Goal: Task Accomplishment & Management: Manage account settings

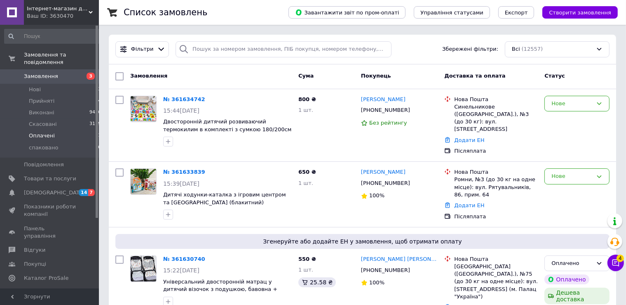
click at [68, 130] on li "Оплачені 1" at bounding box center [53, 136] width 106 height 12
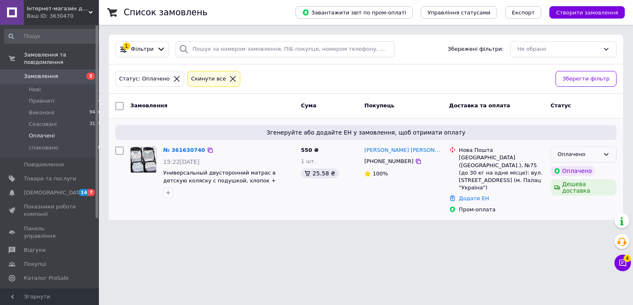
click at [577, 151] on div "Оплачено" at bounding box center [579, 154] width 42 height 9
click at [581, 172] on li "Прийнято" at bounding box center [583, 171] width 65 height 15
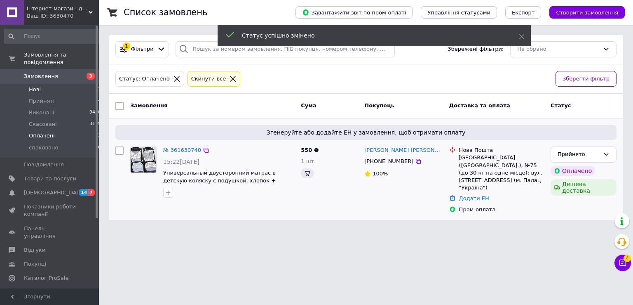
click at [73, 84] on li "Нові 3" at bounding box center [53, 90] width 106 height 12
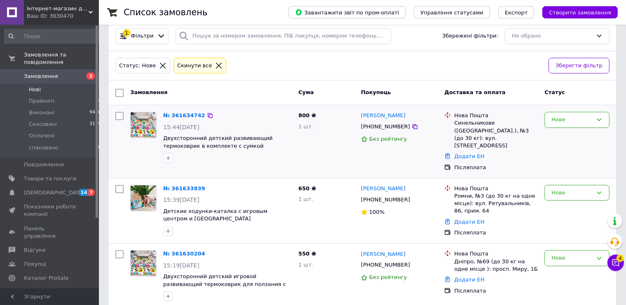
scroll to position [18, 0]
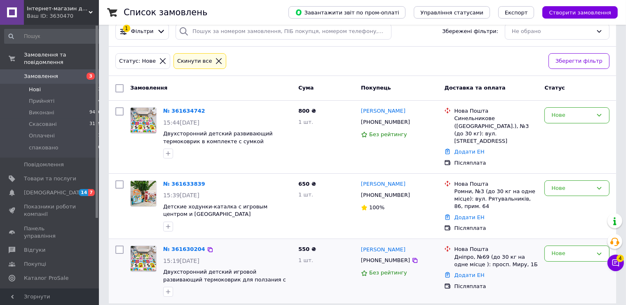
click at [146, 255] on img at bounding box center [144, 259] width 26 height 26
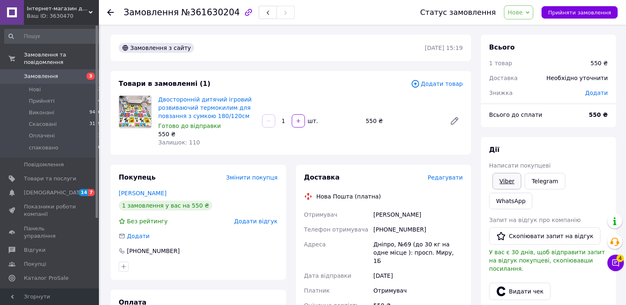
click at [505, 180] on link "Viber" at bounding box center [507, 181] width 29 height 16
click at [75, 84] on li "Нові 3" at bounding box center [53, 90] width 106 height 12
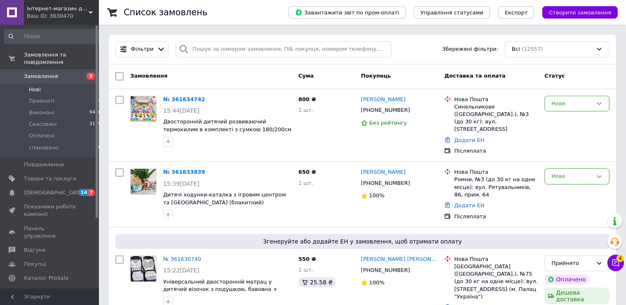
click at [75, 84] on li "Нові 3" at bounding box center [53, 90] width 106 height 12
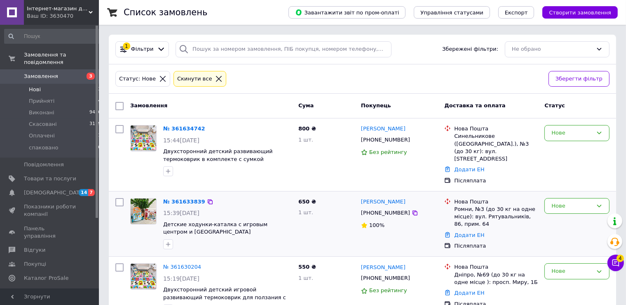
click at [143, 206] on img at bounding box center [144, 211] width 26 height 26
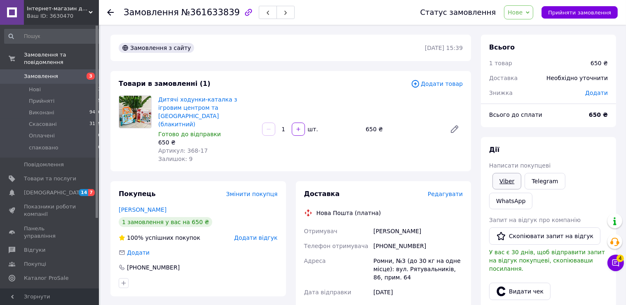
click at [504, 185] on link "Viber" at bounding box center [507, 181] width 29 height 16
click at [73, 84] on li "Нові 3" at bounding box center [53, 90] width 106 height 12
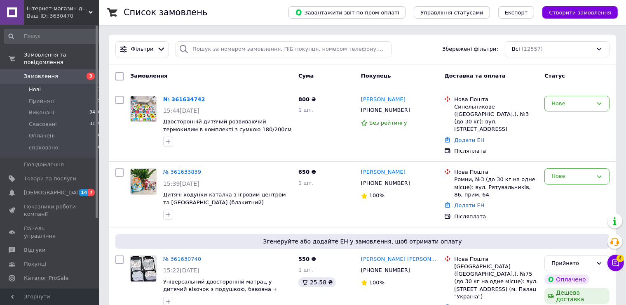
click at [86, 84] on li "Нові 3" at bounding box center [53, 90] width 106 height 12
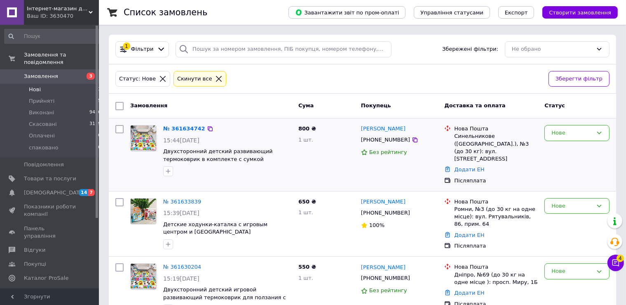
scroll to position [18, 0]
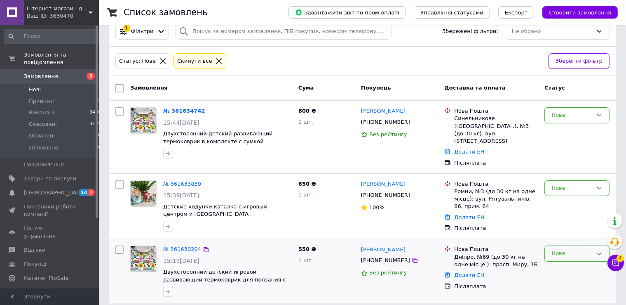
click at [553, 249] on div "Нове" at bounding box center [572, 253] width 41 height 9
click at [557, 263] on li "Прийнято" at bounding box center [577, 270] width 64 height 15
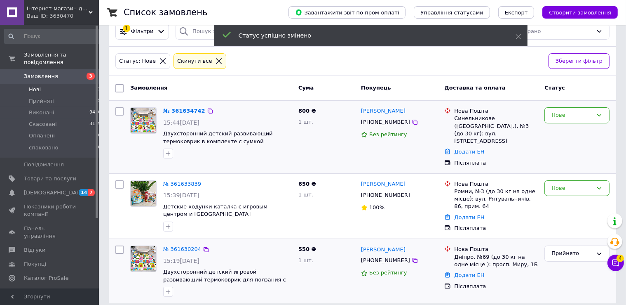
click at [143, 121] on img at bounding box center [144, 121] width 26 height 26
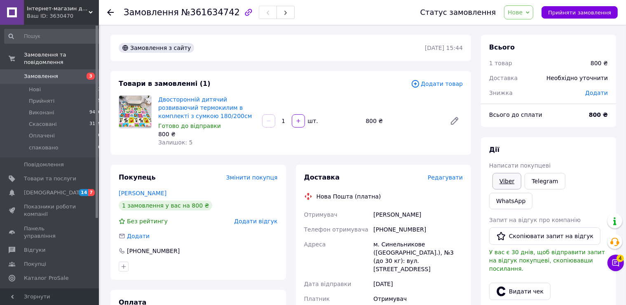
click at [512, 179] on link "Viber" at bounding box center [507, 181] width 29 height 16
click at [523, 15] on span "Нове" at bounding box center [515, 12] width 15 height 7
click at [534, 24] on li "Прийнято" at bounding box center [524, 29] width 38 height 12
click at [80, 84] on li "Нові 3" at bounding box center [53, 90] width 106 height 12
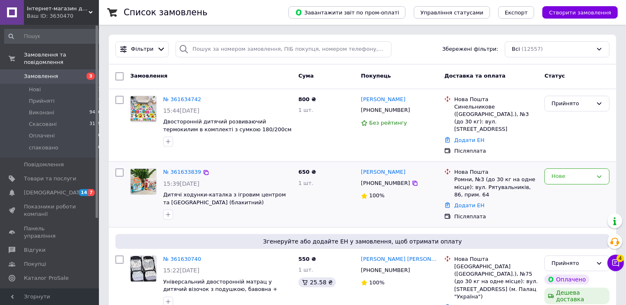
click at [148, 177] on img at bounding box center [144, 182] width 26 height 26
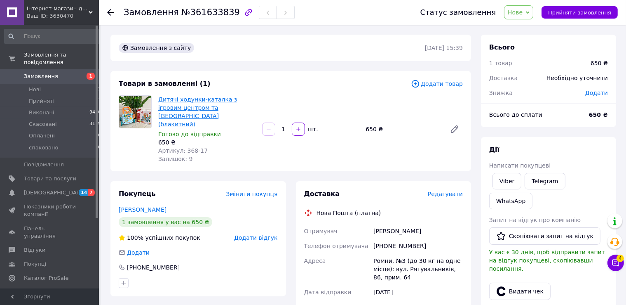
click at [223, 100] on link "Дитячі ходунки-каталка з ігровим центром та [GEOGRAPHIC_DATA] (блакитний)" at bounding box center [197, 111] width 79 height 31
click at [533, 15] on span "Нове" at bounding box center [518, 12] width 29 height 14
click at [534, 27] on li "Прийнято" at bounding box center [524, 29] width 38 height 12
click at [60, 84] on li "Нові 1" at bounding box center [53, 90] width 106 height 12
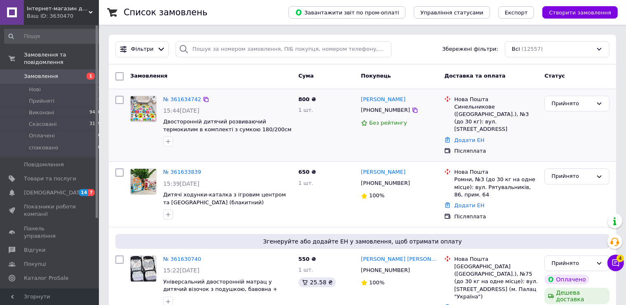
click at [140, 106] on img at bounding box center [144, 109] width 26 height 26
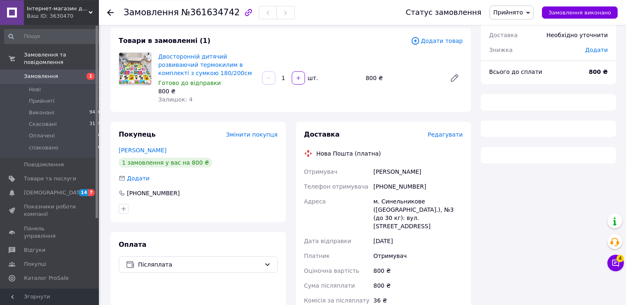
scroll to position [87, 0]
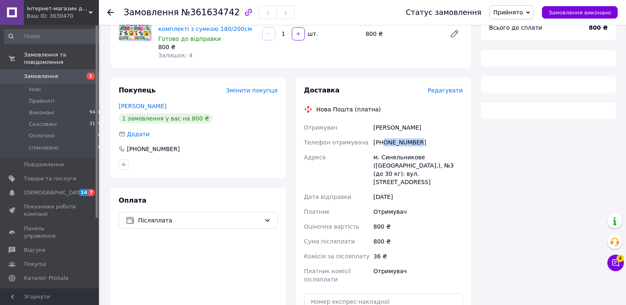
drag, startPoint x: 420, startPoint y: 142, endPoint x: 383, endPoint y: 143, distance: 36.3
click at [383, 143] on div "[PHONE_NUMBER]" at bounding box center [418, 142] width 93 height 15
copy div "0689444503"
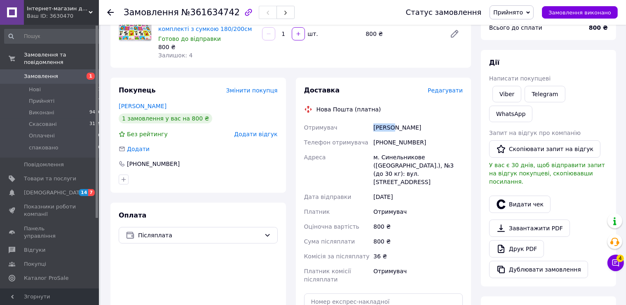
drag, startPoint x: 390, startPoint y: 127, endPoint x: 373, endPoint y: 127, distance: 17.3
click at [373, 127] on div "[PERSON_NAME]" at bounding box center [418, 127] width 93 height 15
copy div "Кащук"
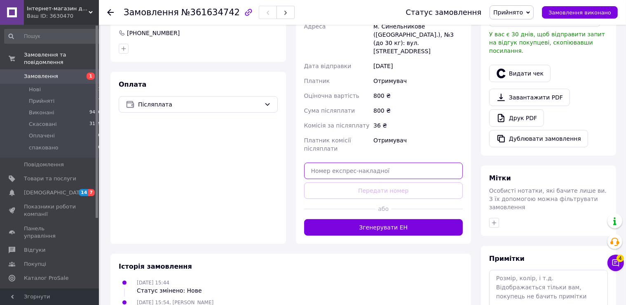
click at [332, 162] on input "text" at bounding box center [383, 170] width 159 height 16
paste input "20451247305317"
type input "20451247305317"
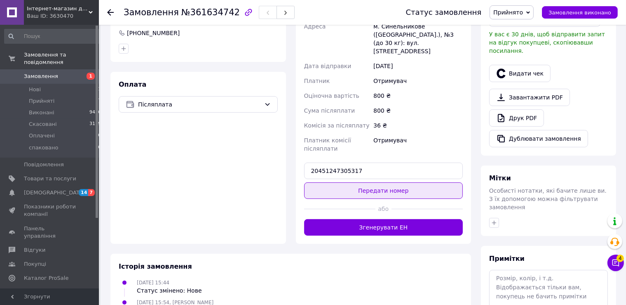
click at [367, 182] on button "Передати номер" at bounding box center [383, 190] width 159 height 16
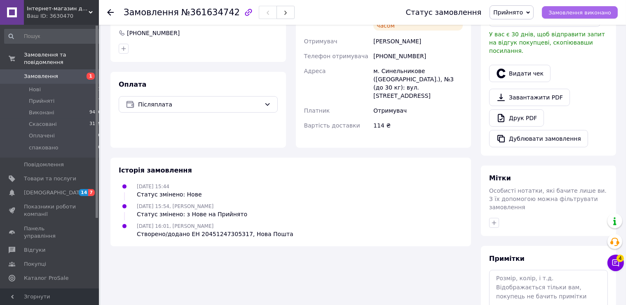
click at [570, 14] on span "Замовлення виконано" at bounding box center [580, 12] width 63 height 6
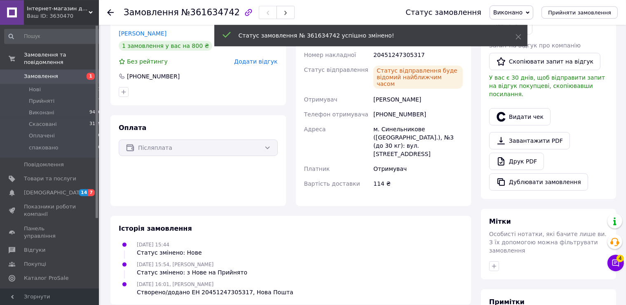
scroll to position [8, 0]
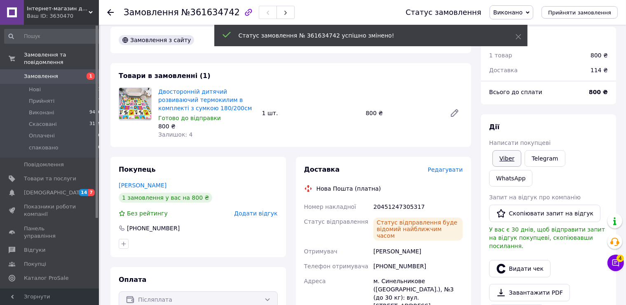
click at [507, 164] on link "Viber" at bounding box center [507, 158] width 29 height 16
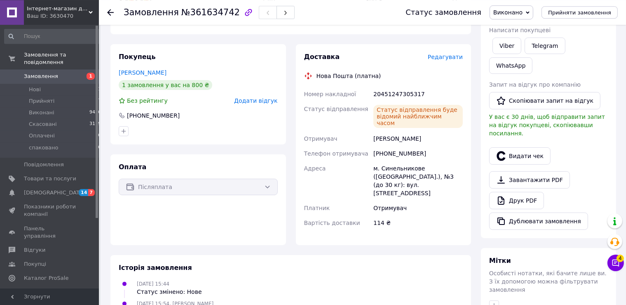
scroll to position [139, 0]
